Goal: Find specific page/section: Find specific page/section

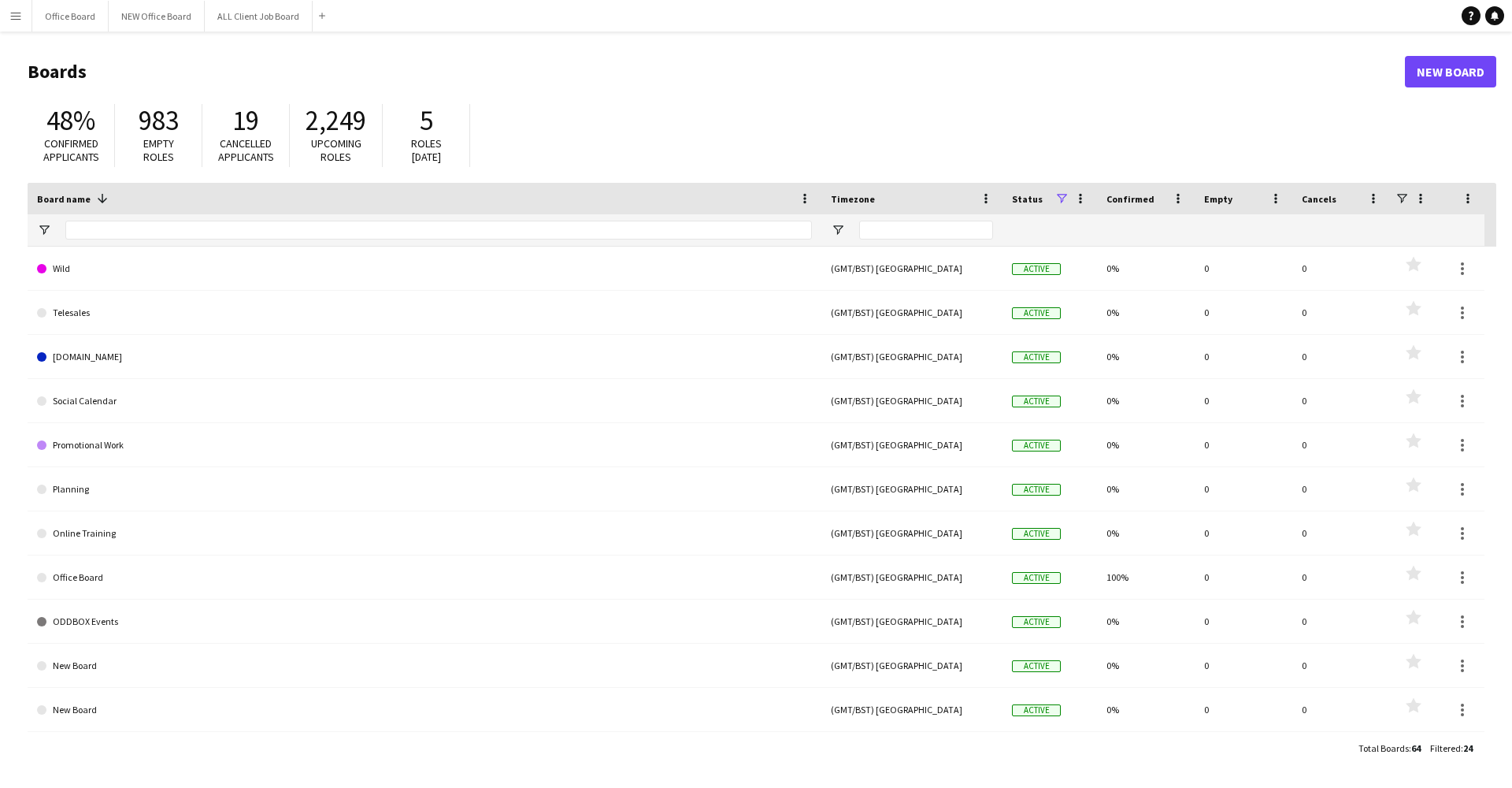
click at [10, 13] on app-icon "Menu" at bounding box center [16, 16] width 12 height 12
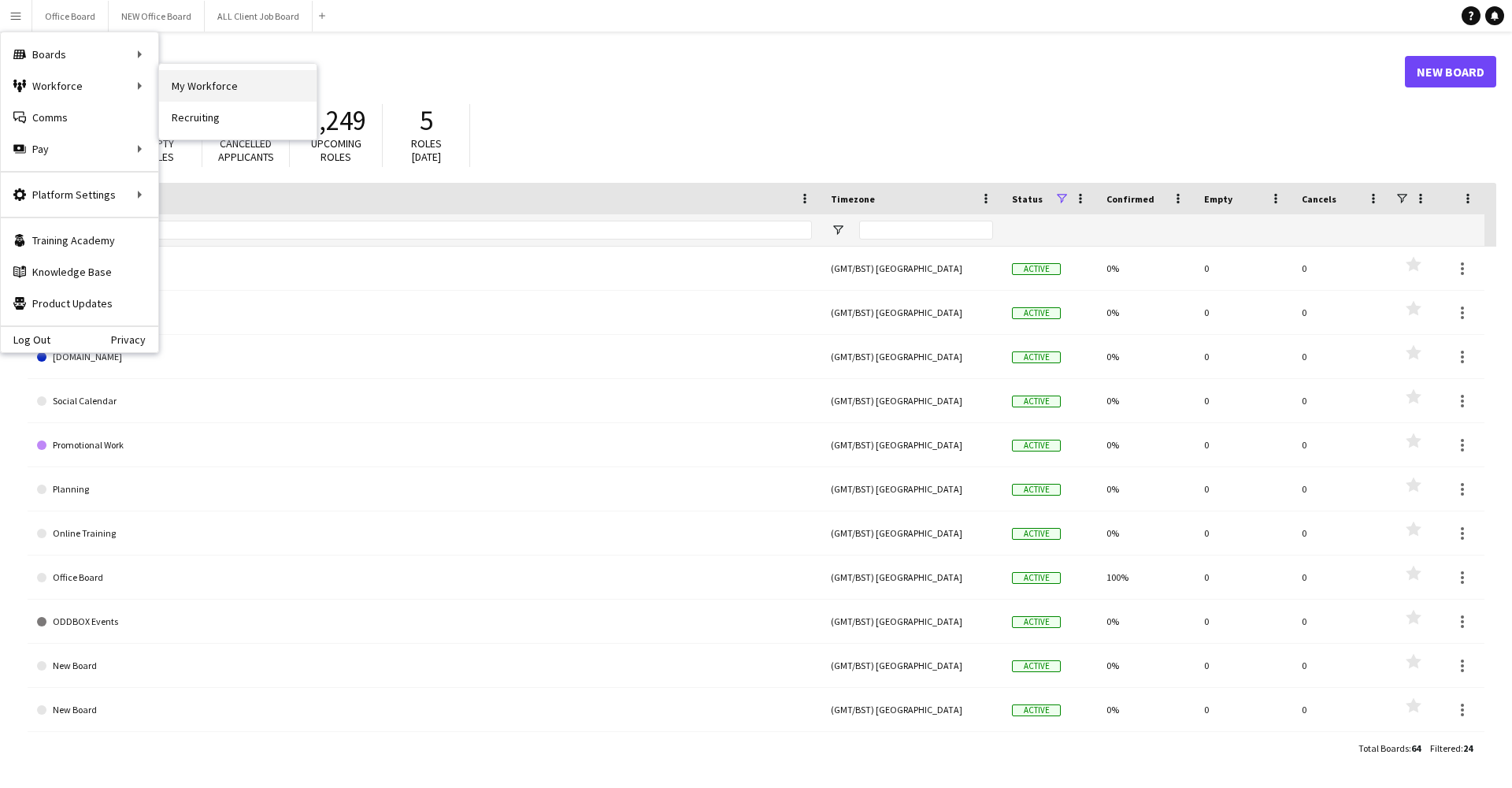
click at [216, 89] on link "My Workforce" at bounding box center [238, 86] width 158 height 32
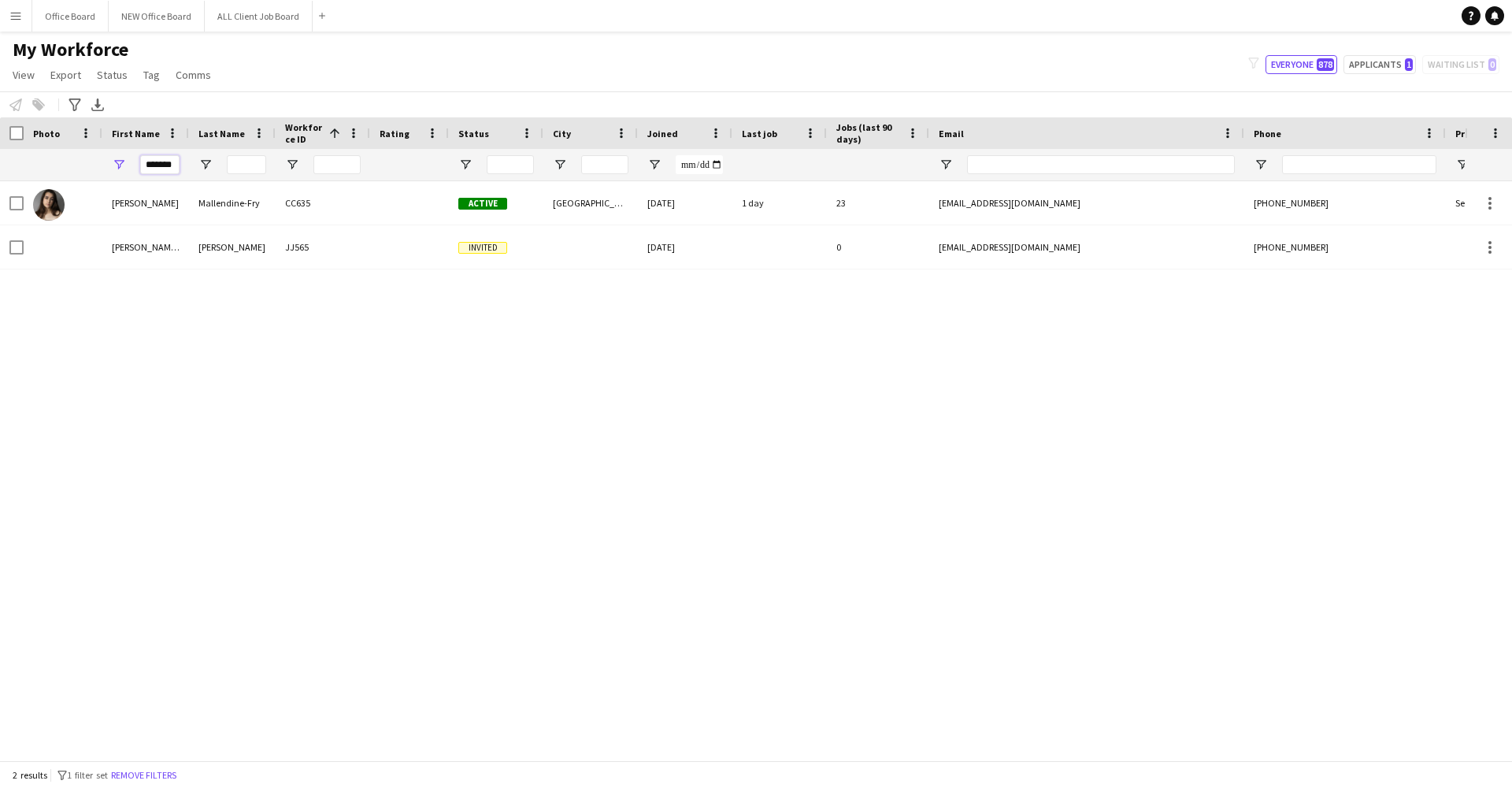
click at [143, 169] on input "******" at bounding box center [160, 164] width 39 height 19
click at [148, 169] on input "******" at bounding box center [160, 164] width 39 height 19
click at [18, 15] on app-icon "Menu" at bounding box center [16, 16] width 12 height 12
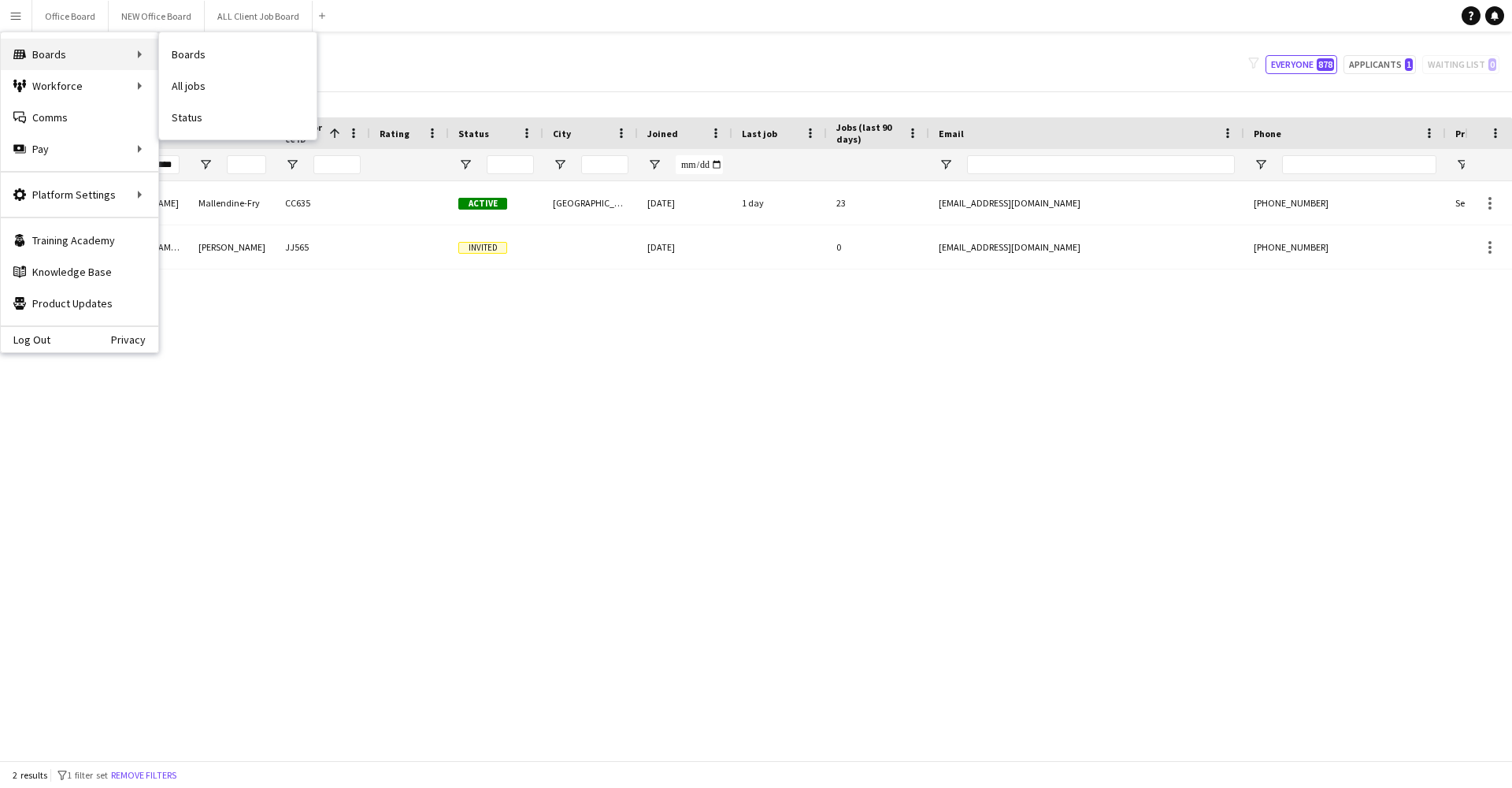
click at [83, 55] on div "Boards Boards" at bounding box center [80, 54] width 158 height 32
click at [77, 25] on button "Office Board Close" at bounding box center [70, 16] width 76 height 31
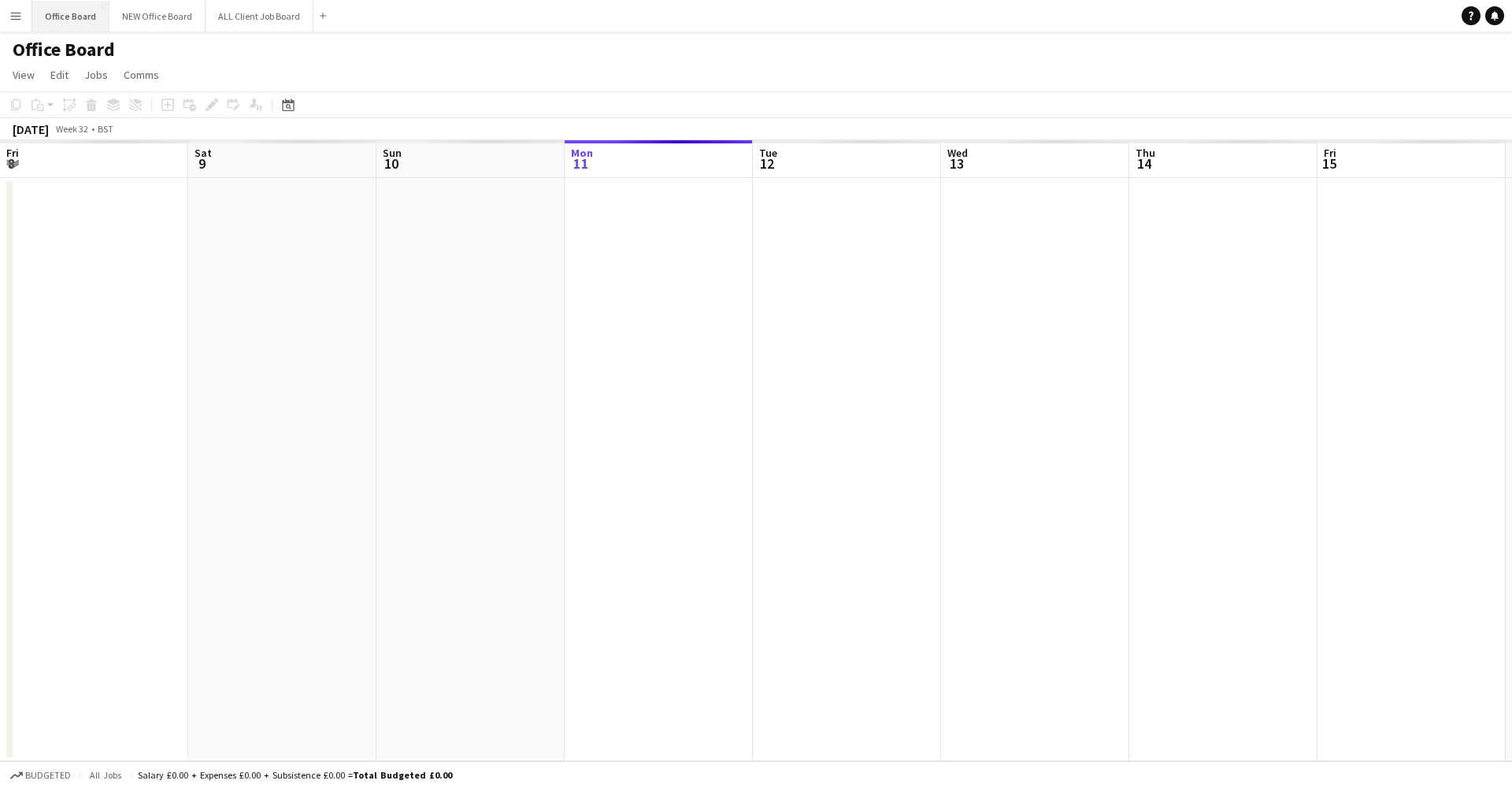
scroll to position [0, 376]
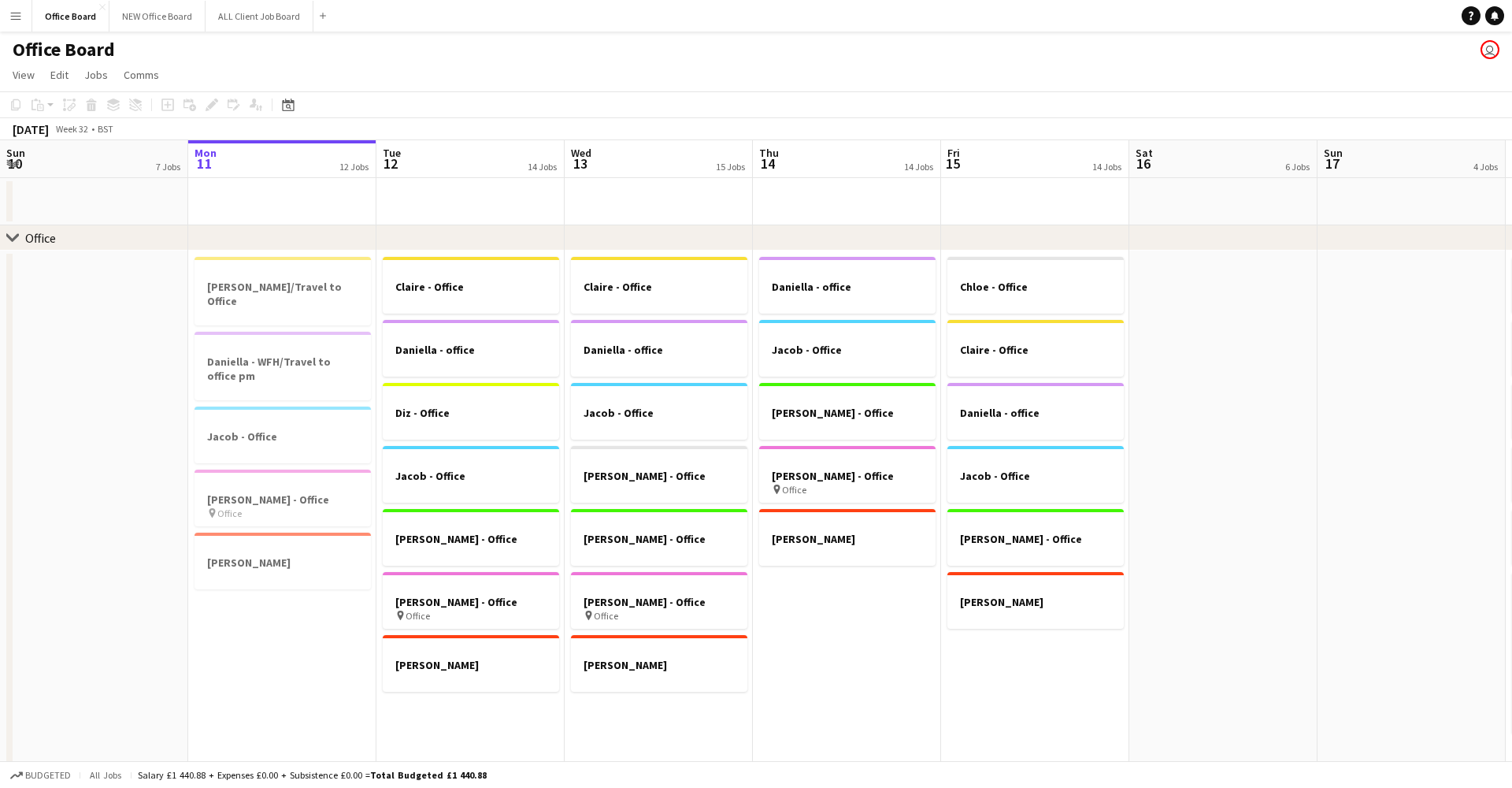
click at [10, 22] on button "Menu" at bounding box center [16, 16] width 32 height 32
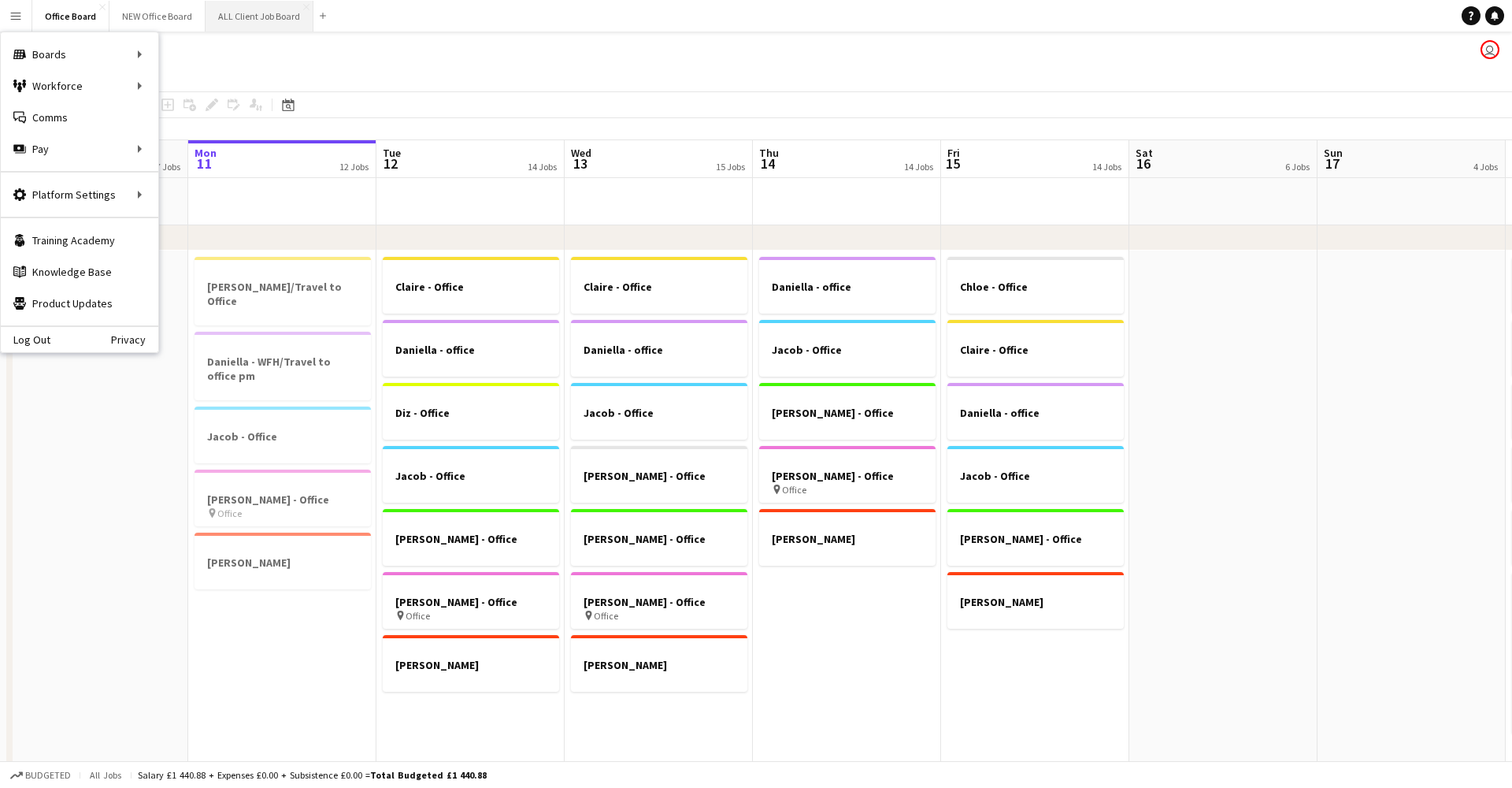
click at [267, 21] on button "ALL Client Job Board Close" at bounding box center [260, 16] width 108 height 31
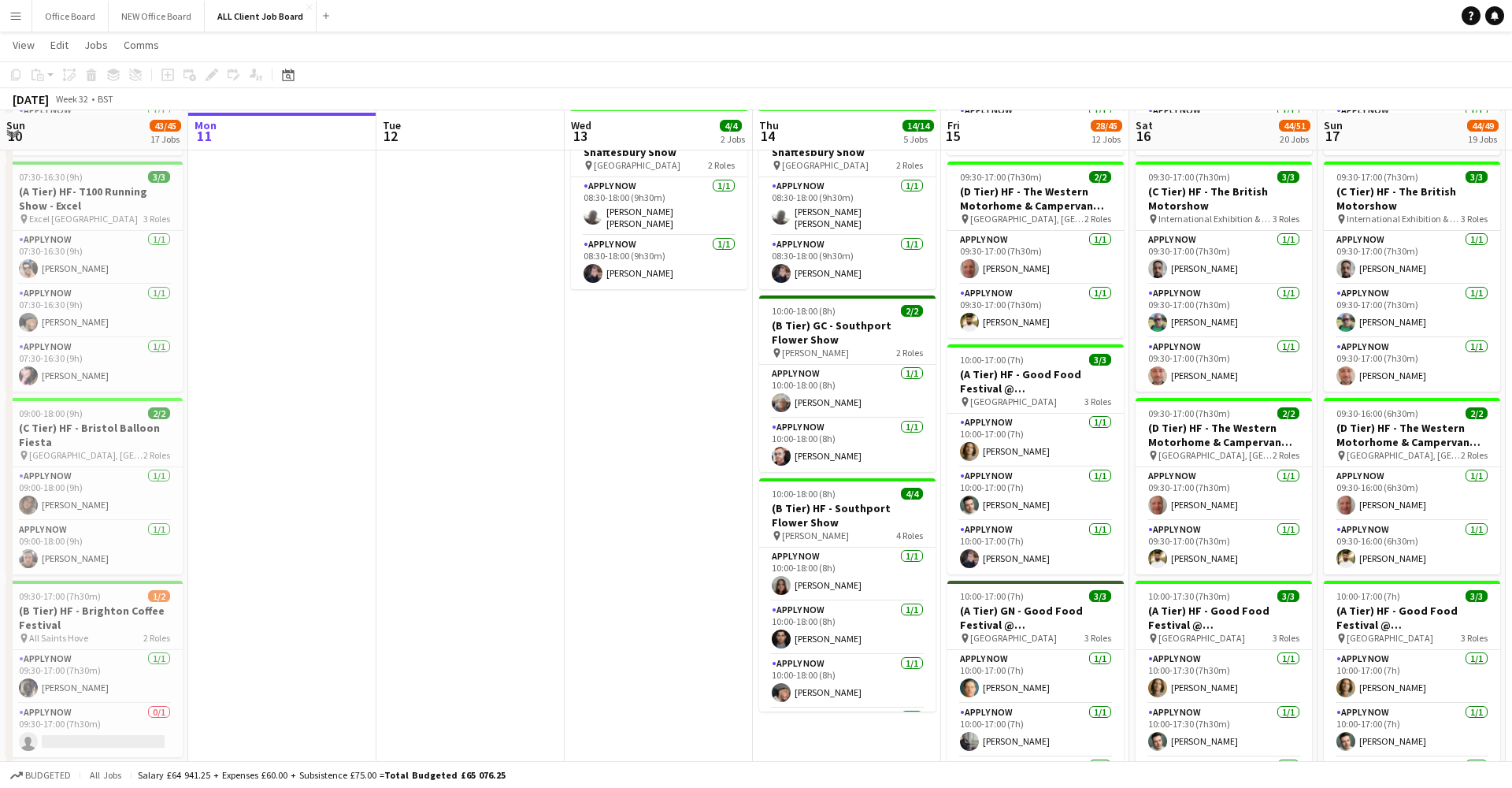
scroll to position [494, 0]
